Goal: Information Seeking & Learning: Learn about a topic

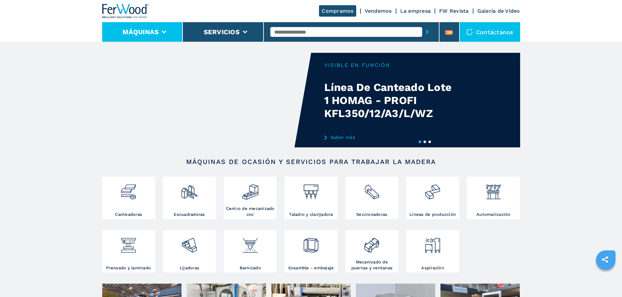
click at [166, 33] on li "Máquinas" at bounding box center [142, 32] width 81 height 20
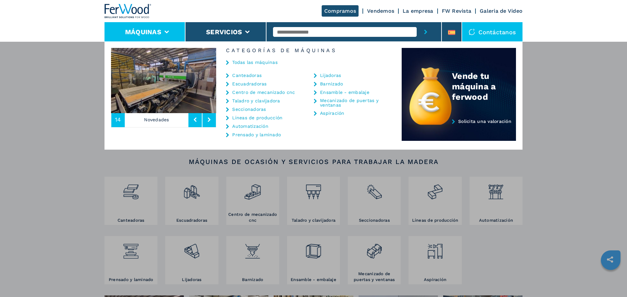
click at [248, 136] on link "Prensado y laminado" at bounding box center [256, 134] width 49 height 5
click at [243, 135] on link "Prensado y laminado" at bounding box center [256, 134] width 49 height 5
click at [240, 135] on link "Prensado y laminado" at bounding box center [256, 134] width 49 height 5
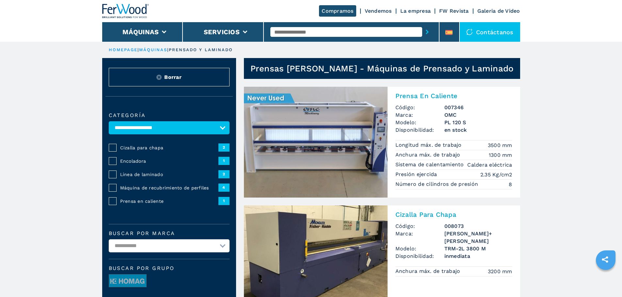
click at [132, 205] on span "Prensa en caliente" at bounding box center [169, 201] width 98 height 7
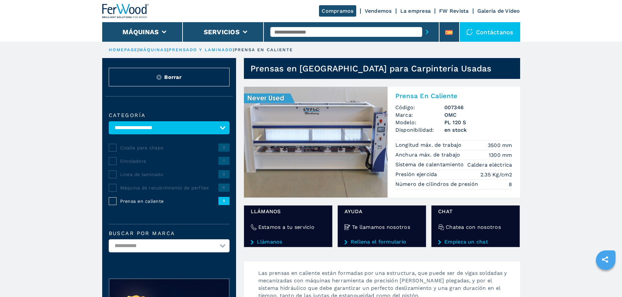
click at [290, 141] on img at bounding box center [316, 142] width 144 height 111
click at [288, 141] on img at bounding box center [316, 142] width 144 height 111
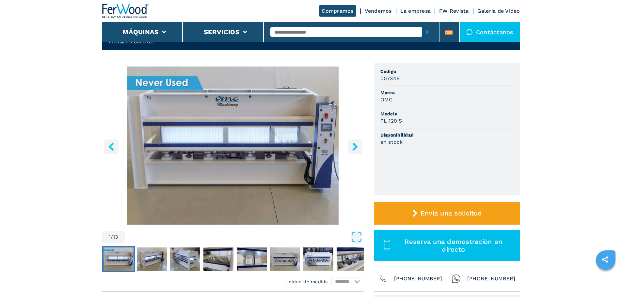
scroll to position [33, 0]
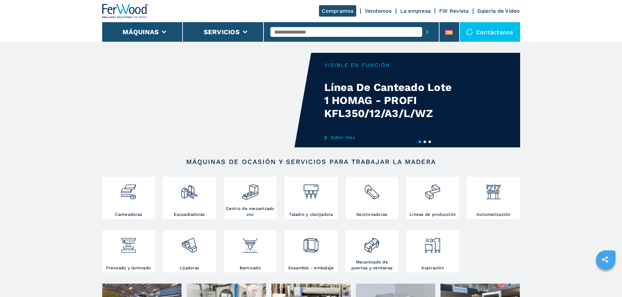
click at [290, 28] on input "text" at bounding box center [346, 32] width 152 height 10
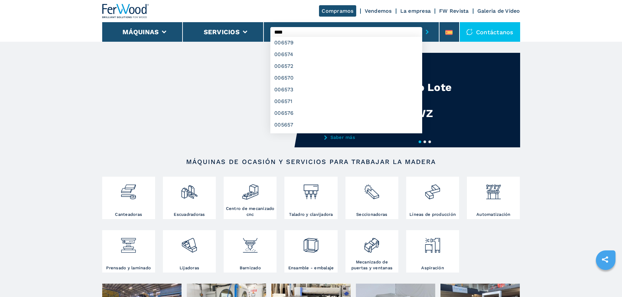
click at [422, 24] on button "submit-button" at bounding box center [427, 31] width 10 height 15
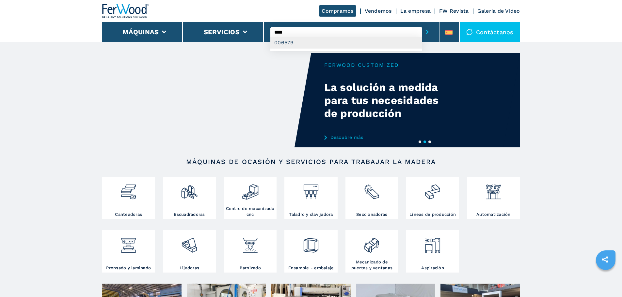
click at [283, 41] on div "006579" at bounding box center [346, 43] width 152 height 12
type input "******"
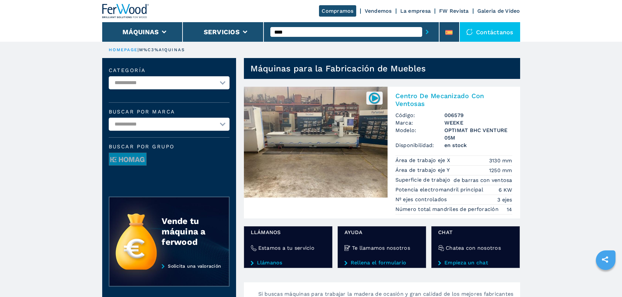
click at [293, 114] on img at bounding box center [316, 142] width 144 height 111
click at [311, 123] on img at bounding box center [316, 142] width 144 height 111
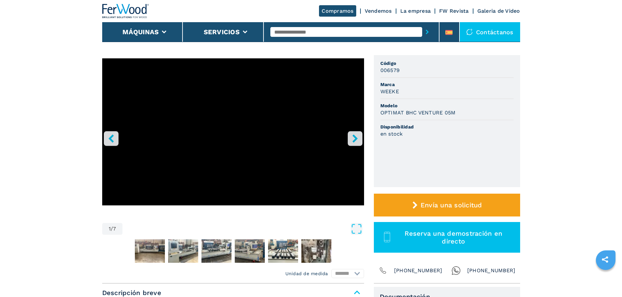
scroll to position [131, 0]
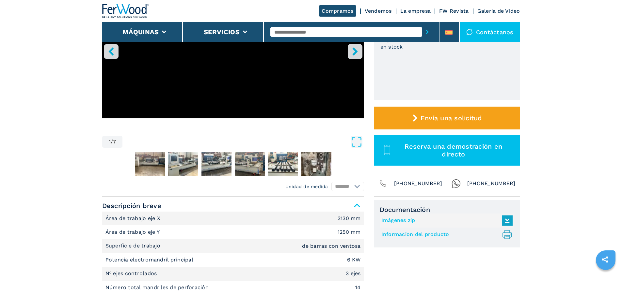
click at [385, 223] on link "Imágenes zip" at bounding box center [445, 220] width 128 height 11
click at [398, 220] on link "Imágenes zip" at bounding box center [445, 220] width 128 height 11
click at [422, 234] on link "Informacion del producto .prefix__st0{stroke-linecap:round;stroke-linejoin:roun…" at bounding box center [445, 234] width 128 height 11
click at [309, 30] on input "text" at bounding box center [346, 32] width 152 height 10
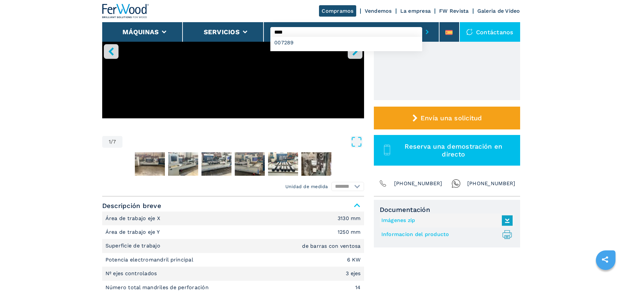
click at [422, 24] on button "submit-button" at bounding box center [427, 31] width 10 height 15
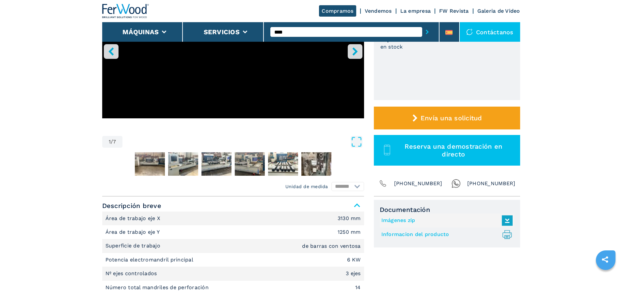
click at [422, 24] on button "submit-button" at bounding box center [427, 31] width 10 height 15
type input "*****"
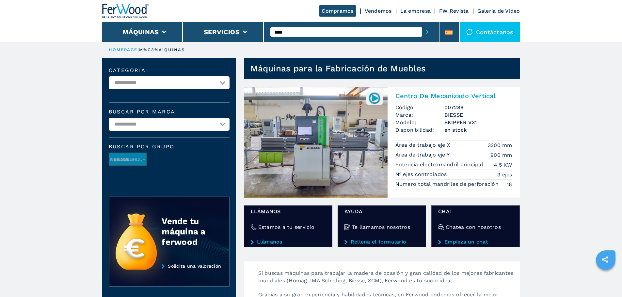
click at [306, 137] on img at bounding box center [316, 142] width 144 height 111
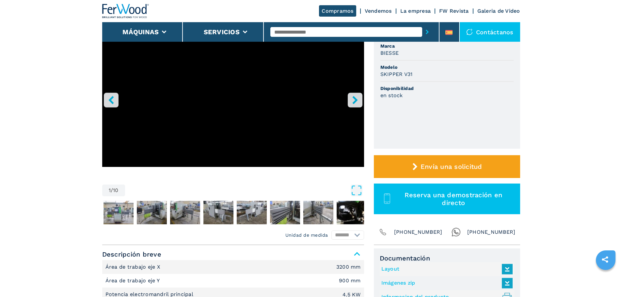
scroll to position [98, 0]
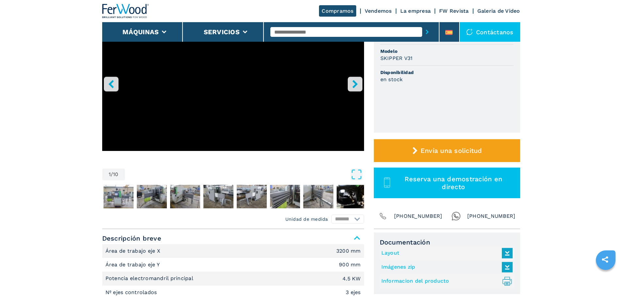
click at [398, 267] on link "Imágenes zip" at bounding box center [445, 267] width 128 height 11
click at [407, 280] on link "Informacion del producto .prefix__st0{stroke-linecap:round;stroke-linejoin:roun…" at bounding box center [445, 281] width 128 height 11
click at [286, 33] on input "text" at bounding box center [346, 32] width 152 height 10
click at [283, 34] on input "text" at bounding box center [346, 32] width 152 height 10
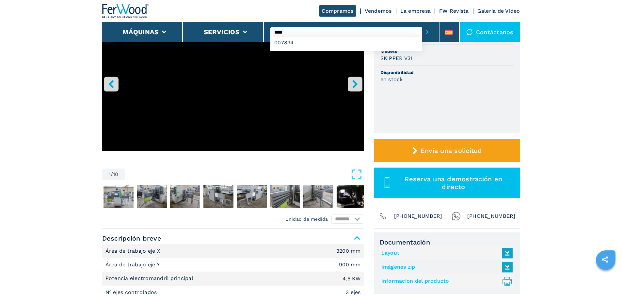
type input "****"
click at [422, 24] on button "submit-button" at bounding box center [427, 31] width 10 height 15
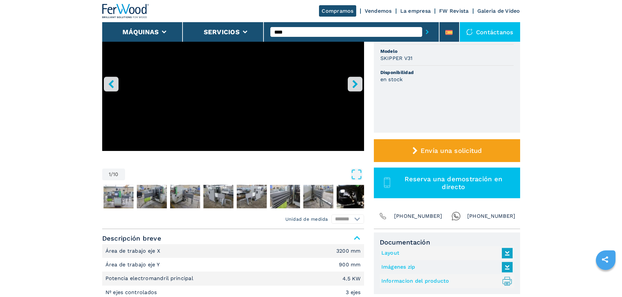
scroll to position [0, 0]
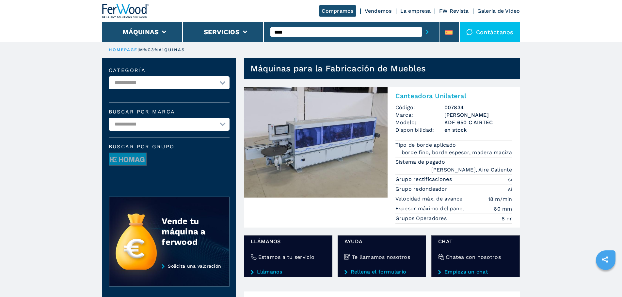
click at [331, 132] on img at bounding box center [316, 142] width 144 height 111
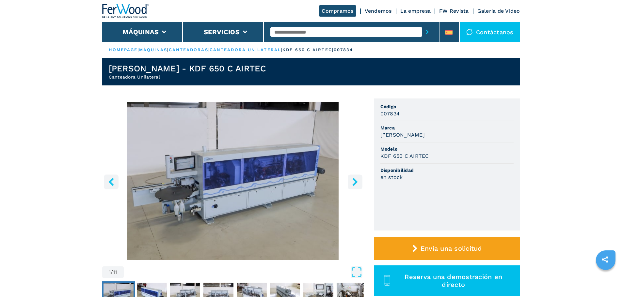
click at [287, 33] on input "text" at bounding box center [346, 32] width 152 height 10
type input "****"
click at [422, 24] on button "submit-button" at bounding box center [427, 31] width 10 height 15
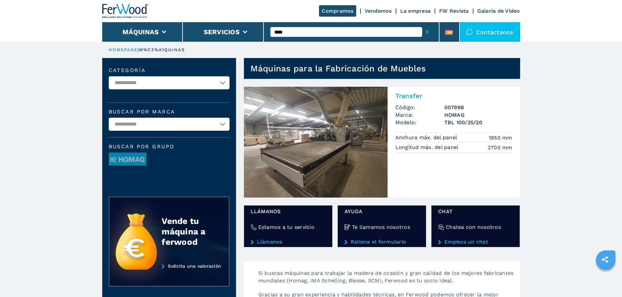
click at [313, 121] on img at bounding box center [316, 142] width 144 height 111
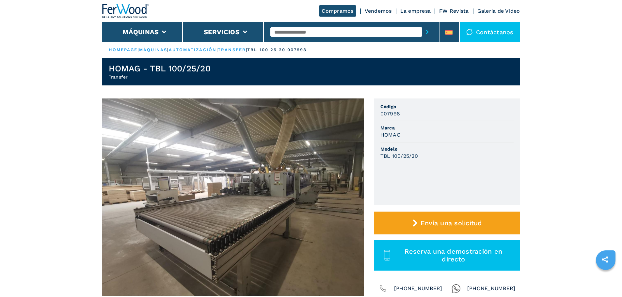
click at [278, 31] on input "text" at bounding box center [346, 32] width 152 height 10
type input "****"
click at [422, 24] on button "submit-button" at bounding box center [427, 31] width 10 height 15
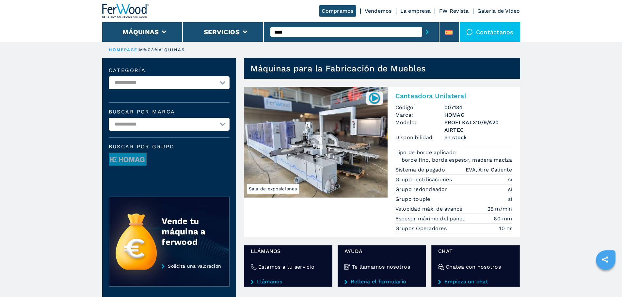
click at [289, 30] on input "****" at bounding box center [346, 32] width 152 height 10
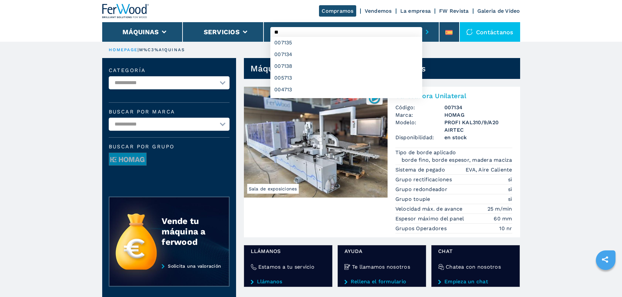
type input "*"
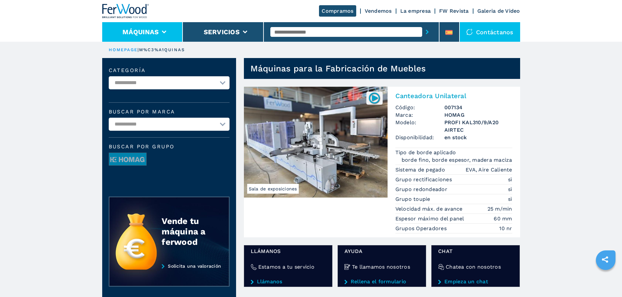
click at [164, 29] on li "Máquinas" at bounding box center [142, 32] width 81 height 20
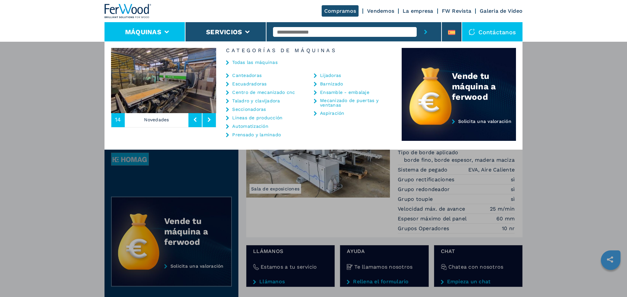
click at [241, 77] on link "Canteadoras" at bounding box center [246, 75] width 29 height 5
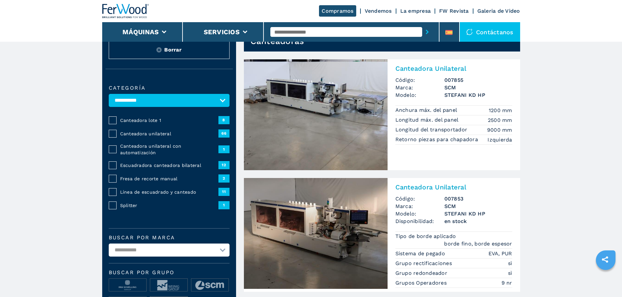
scroll to position [65, 0]
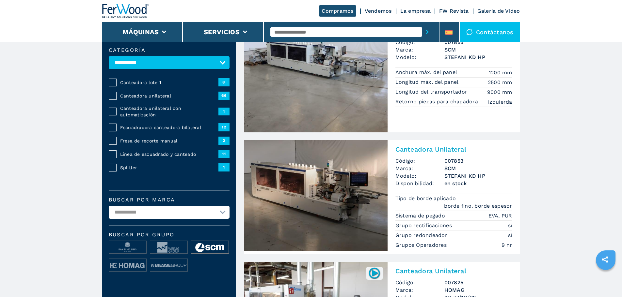
click at [209, 243] on img at bounding box center [209, 247] width 37 height 13
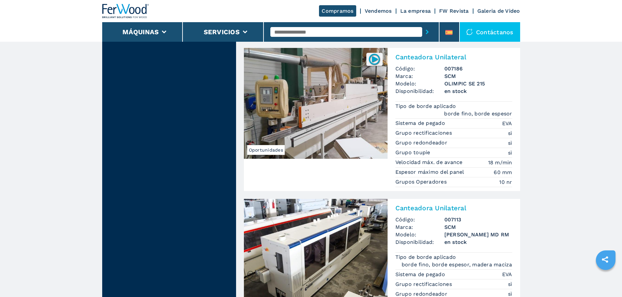
scroll to position [1436, 0]
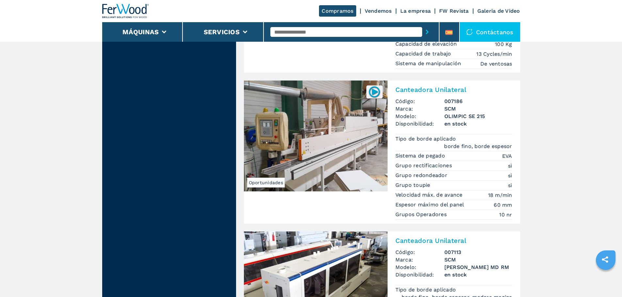
click at [324, 103] on img at bounding box center [316, 136] width 144 height 111
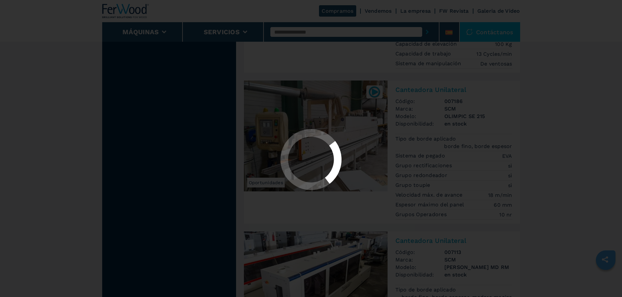
scroll to position [0, 0]
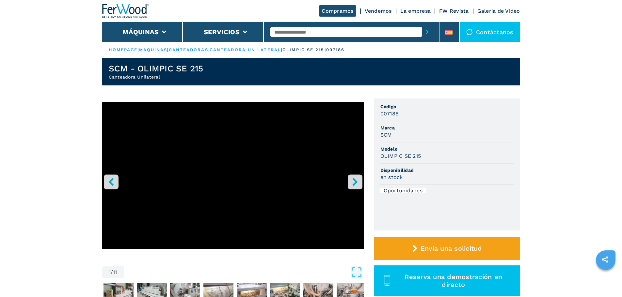
click at [351, 179] on icon "right-button" at bounding box center [355, 182] width 8 height 8
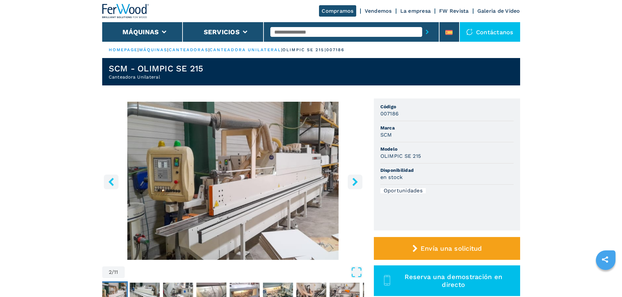
click at [351, 178] on icon "right-button" at bounding box center [355, 182] width 8 height 8
click at [353, 181] on icon "right-button" at bounding box center [355, 182] width 8 height 8
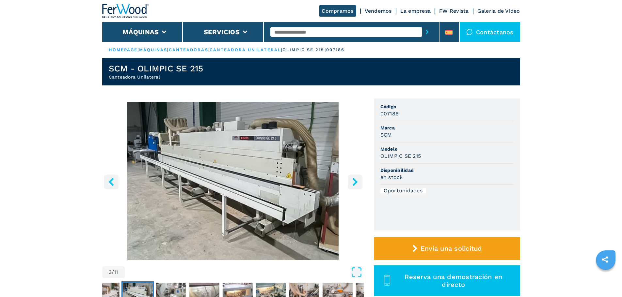
click at [353, 181] on icon "right-button" at bounding box center [355, 182] width 8 height 8
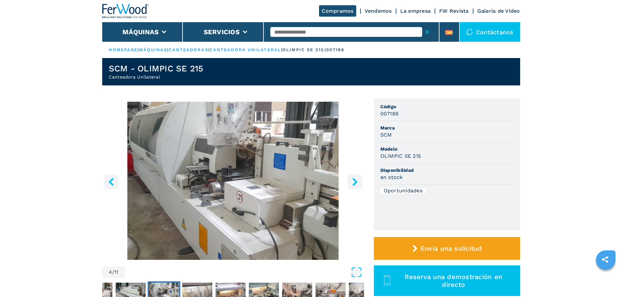
click at [353, 181] on icon "right-button" at bounding box center [355, 182] width 8 height 8
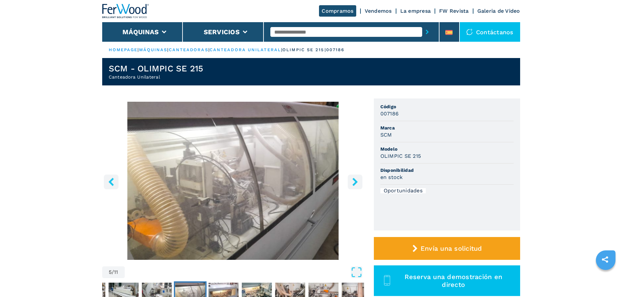
click at [353, 181] on icon "right-button" at bounding box center [355, 182] width 8 height 8
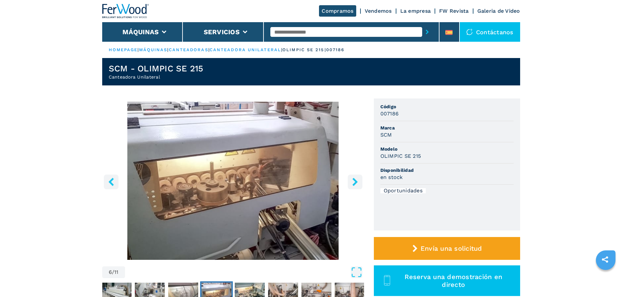
click at [353, 181] on icon "right-button" at bounding box center [355, 182] width 8 height 8
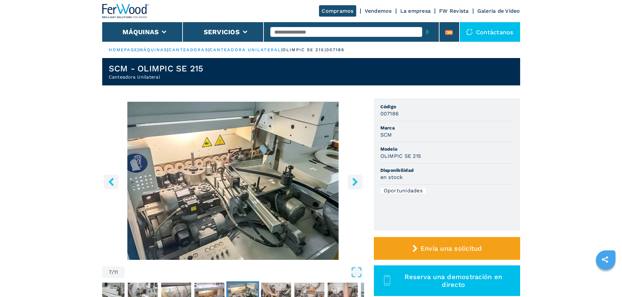
click at [353, 181] on icon "right-button" at bounding box center [355, 182] width 8 height 8
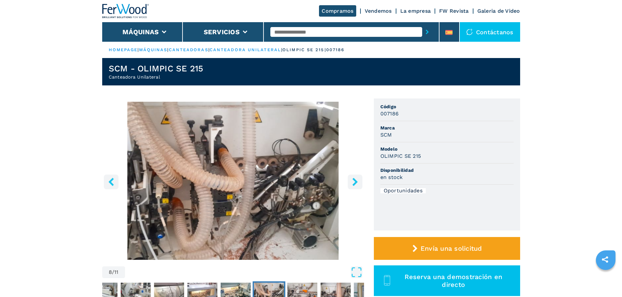
click at [118, 180] on button "left-button" at bounding box center [111, 182] width 15 height 15
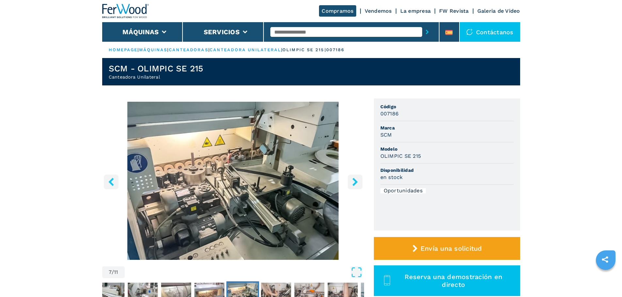
click at [353, 182] on icon "right-button" at bounding box center [355, 182] width 8 height 8
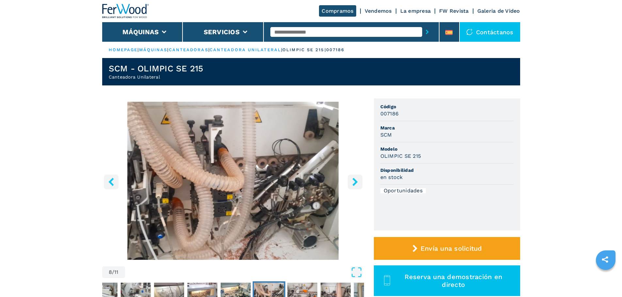
click at [353, 182] on icon "right-button" at bounding box center [355, 182] width 8 height 8
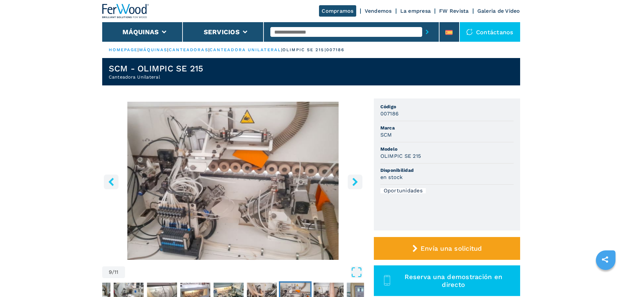
click at [353, 183] on icon "right-button" at bounding box center [355, 182] width 8 height 8
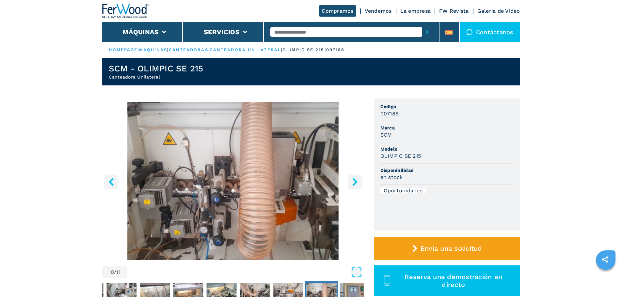
click at [353, 184] on icon "right-button" at bounding box center [355, 182] width 8 height 8
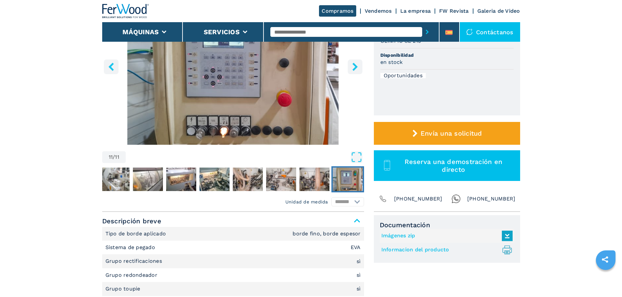
scroll to position [33, 0]
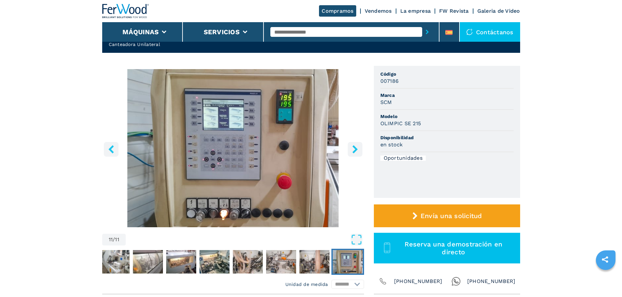
click at [352, 150] on icon "right-button" at bounding box center [355, 149] width 8 height 8
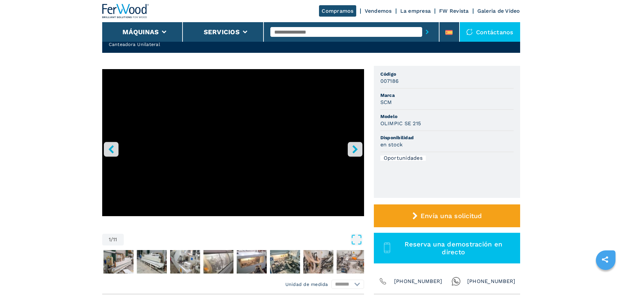
click at [352, 150] on icon "right-button" at bounding box center [355, 149] width 8 height 8
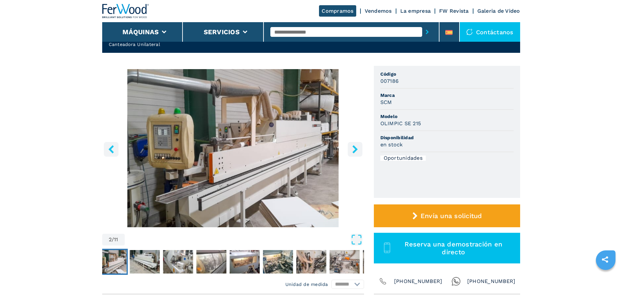
click at [352, 150] on icon "right-button" at bounding box center [355, 149] width 8 height 8
click at [354, 148] on icon "right-button" at bounding box center [354, 149] width 5 height 8
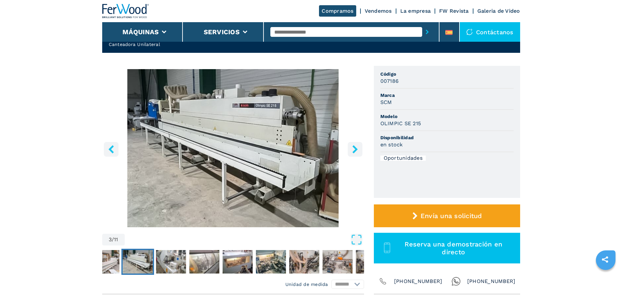
click at [354, 148] on icon "right-button" at bounding box center [354, 149] width 5 height 8
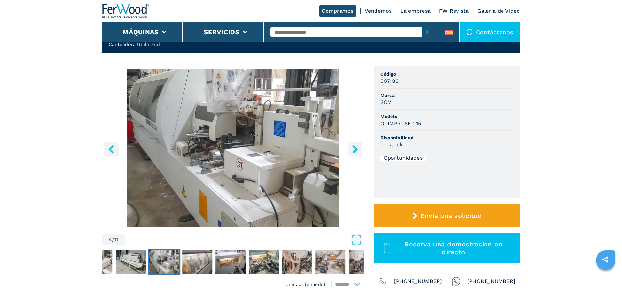
click at [354, 148] on icon "right-button" at bounding box center [354, 149] width 5 height 8
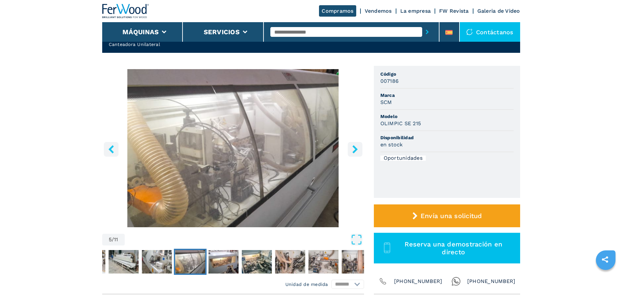
click at [354, 148] on icon "right-button" at bounding box center [354, 149] width 5 height 8
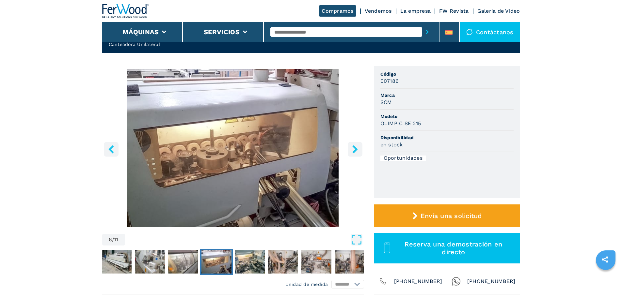
click at [354, 148] on icon "right-button" at bounding box center [354, 149] width 5 height 8
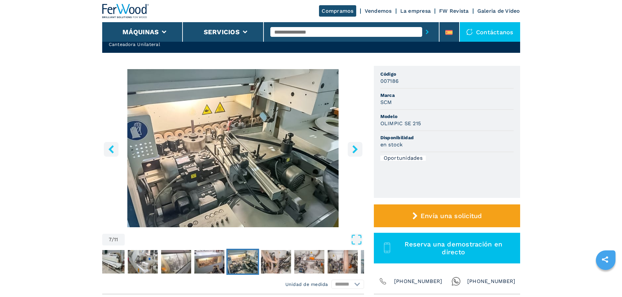
click at [354, 148] on icon "right-button" at bounding box center [354, 149] width 5 height 8
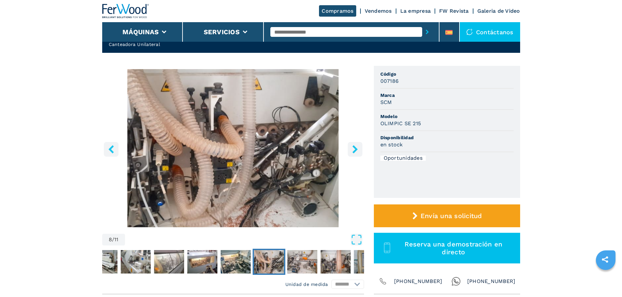
click at [354, 148] on icon "right-button" at bounding box center [354, 149] width 5 height 8
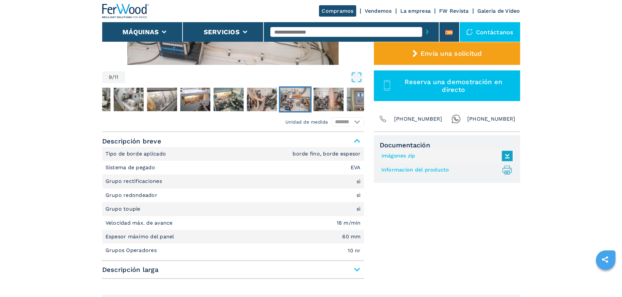
scroll to position [196, 0]
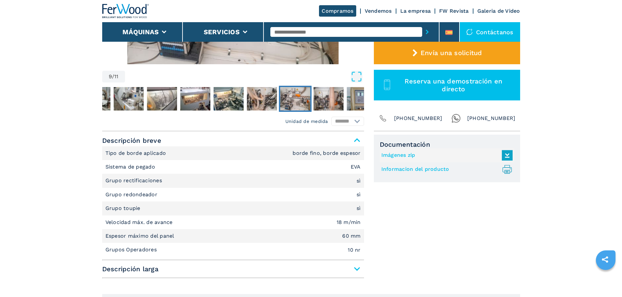
click at [399, 155] on link "Imágenes zip" at bounding box center [445, 155] width 128 height 11
click at [406, 168] on link "Informacion del producto .prefix__st0{stroke-linecap:round;stroke-linejoin:roun…" at bounding box center [445, 169] width 128 height 11
